Goal: Navigation & Orientation: Find specific page/section

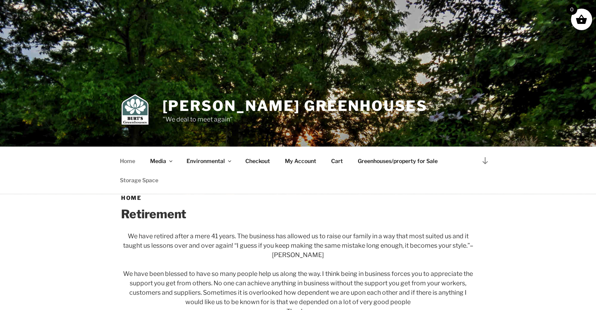
scroll to position [196, 0]
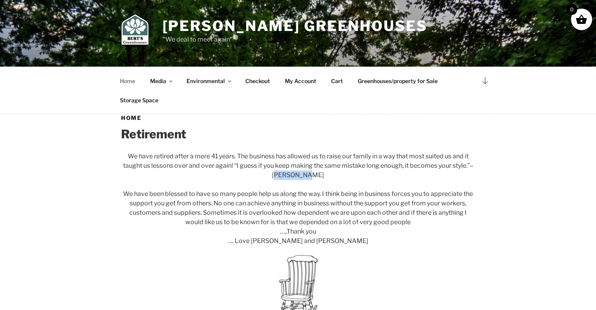
drag, startPoint x: 317, startPoint y: 176, endPoint x: 285, endPoint y: 171, distance: 32.9
click at [285, 171] on p "We have retired after a mere 41 years. The business has allowed us to raise our…" at bounding box center [298, 166] width 354 height 28
click at [324, 175] on p "We have retired after a mere 41 years. The business has allowed us to raise our…" at bounding box center [298, 166] width 354 height 28
drag, startPoint x: 321, startPoint y: 173, endPoint x: 278, endPoint y: 173, distance: 42.7
click at [278, 173] on p "We have retired after a mere 41 years. The business has allowed us to raise our…" at bounding box center [298, 166] width 354 height 28
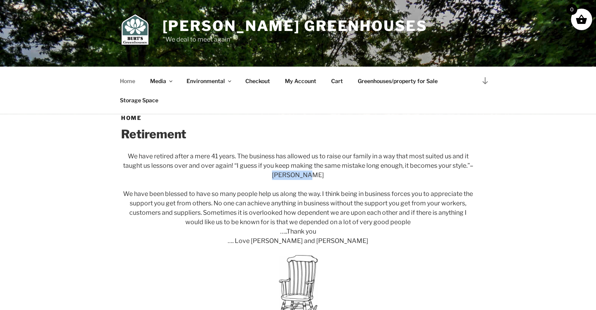
copy p "John Prine"
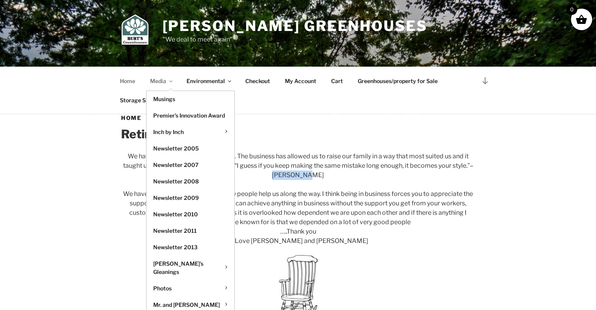
click at [162, 81] on link "Media" at bounding box center [161, 80] width 35 height 19
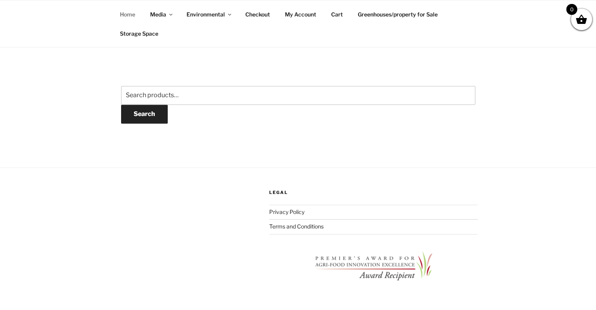
scroll to position [1100, 0]
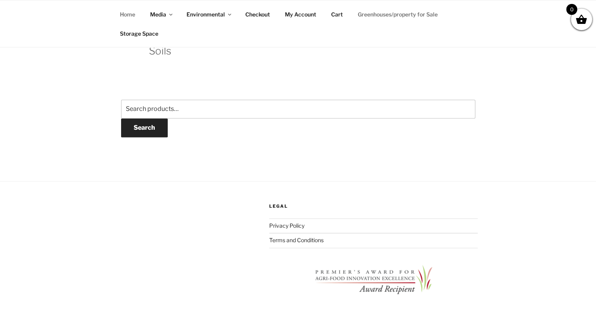
click at [398, 12] on link "Greenhouses/property for Sale" at bounding box center [398, 14] width 94 height 19
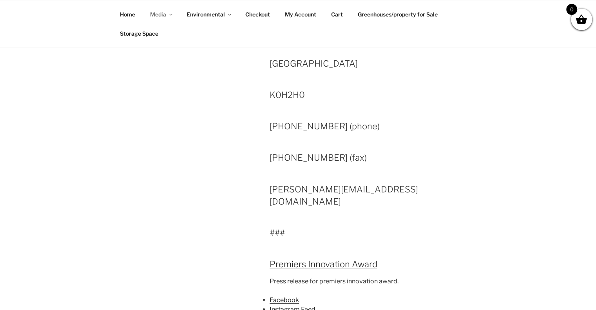
scroll to position [1608, 0]
click at [131, 12] on link "Home" at bounding box center [127, 14] width 29 height 19
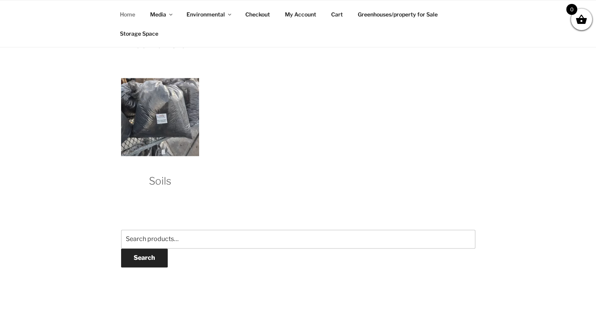
scroll to position [825, 0]
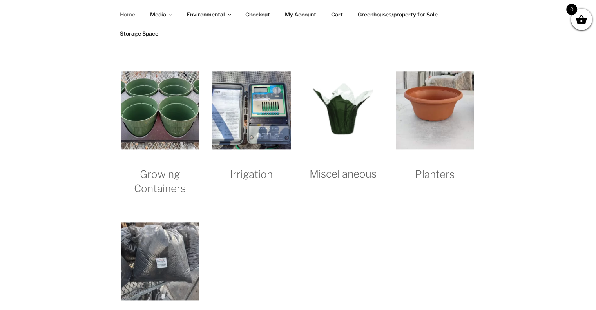
click at [127, 14] on link "Home" at bounding box center [127, 14] width 29 height 19
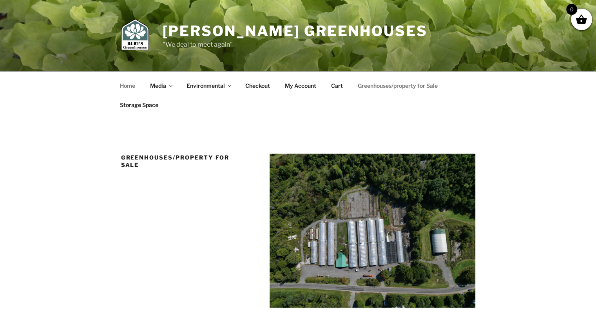
click at [127, 82] on link "Home" at bounding box center [127, 85] width 29 height 19
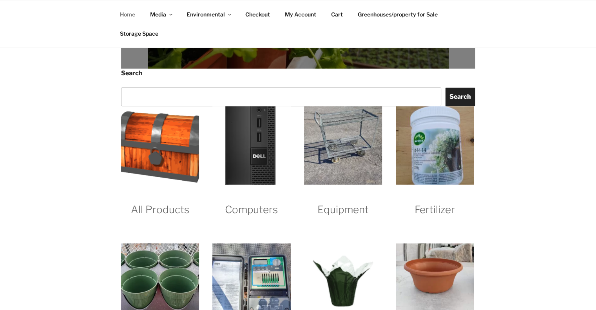
scroll to position [629, 0]
